Goal: Task Accomplishment & Management: Use online tool/utility

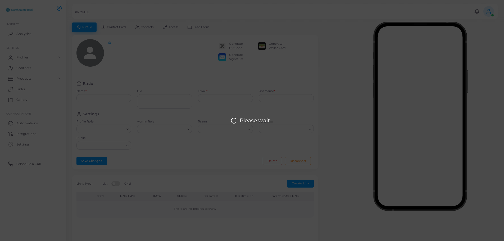
type input "**********"
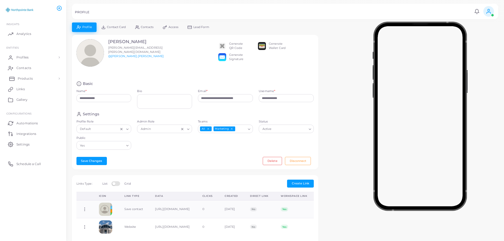
click at [24, 78] on span "Products" at bounding box center [25, 78] width 15 height 5
click at [24, 91] on span "Products" at bounding box center [25, 90] width 15 height 5
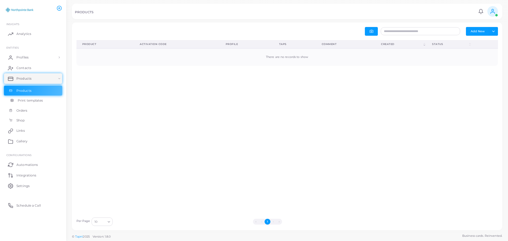
click at [24, 101] on span "Print templates" at bounding box center [30, 100] width 25 height 5
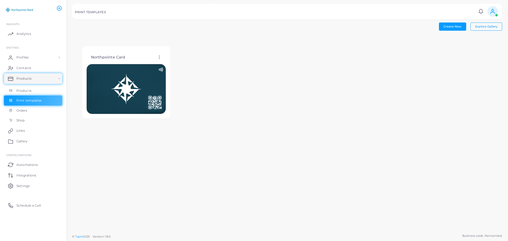
click at [160, 56] on icon at bounding box center [159, 57] width 5 height 5
click at [266, 58] on div "Northpointe Card Edit Template Assign template Duplicate Template Delete Templa…" at bounding box center [287, 82] width 430 height 93
click at [143, 84] on img at bounding box center [126, 89] width 79 height 50
click at [160, 57] on icon at bounding box center [159, 57] width 5 height 5
click at [128, 94] on img at bounding box center [126, 89] width 79 height 50
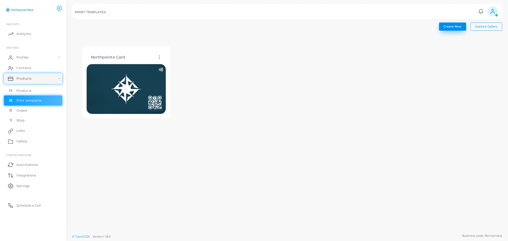
click at [452, 28] on span "Create New" at bounding box center [453, 27] width 18 height 4
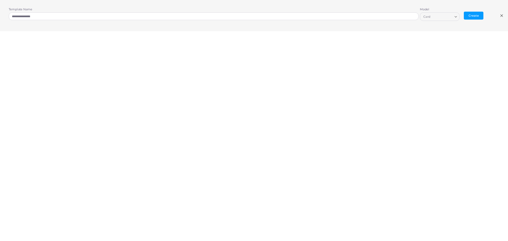
click at [449, 17] on input "Search for option" at bounding box center [441, 17] width 21 height 6
click at [501, 16] on icon at bounding box center [502, 15] width 4 height 4
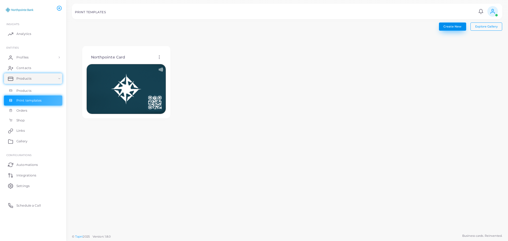
click at [453, 26] on span "Create New" at bounding box center [453, 27] width 18 height 4
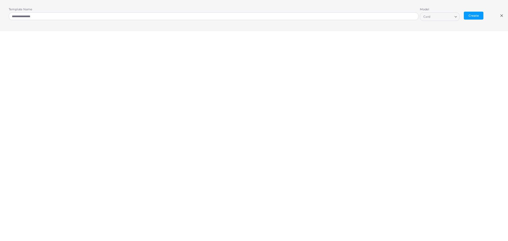
click at [501, 16] on line at bounding box center [502, 16] width 2 height 2
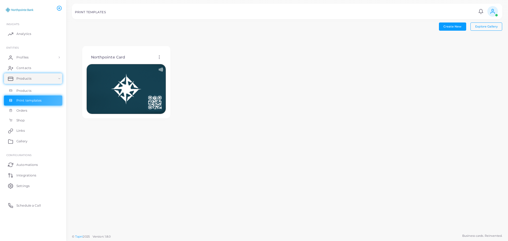
click at [343, 128] on div "Northpointe Card Edit Template Assign template Duplicate Template Delete Templa…" at bounding box center [287, 82] width 430 height 93
